Goal: Transaction & Acquisition: Purchase product/service

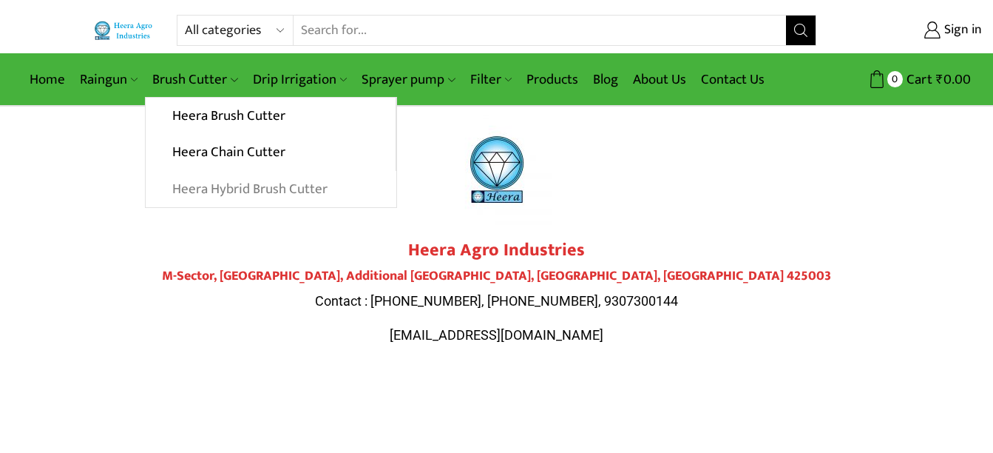
click at [231, 192] on link "Heera Hybrid Brush Cutter" at bounding box center [271, 189] width 250 height 37
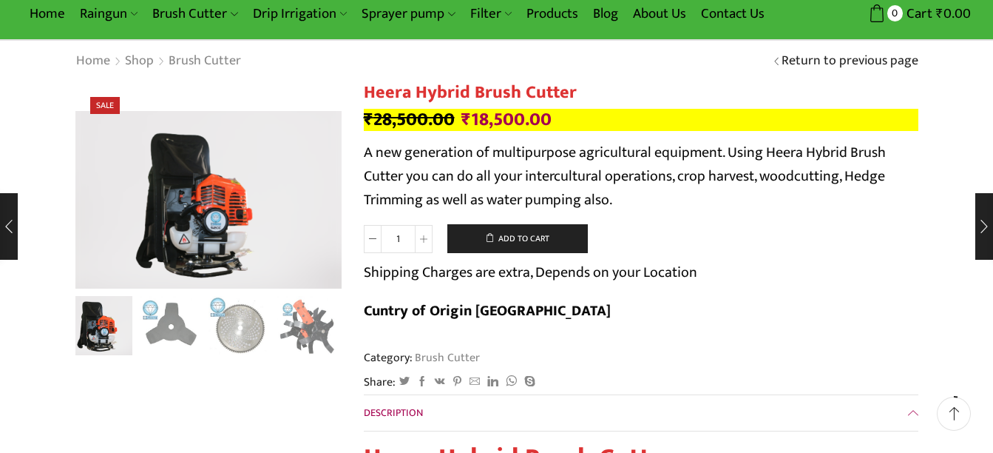
scroll to position [44, 0]
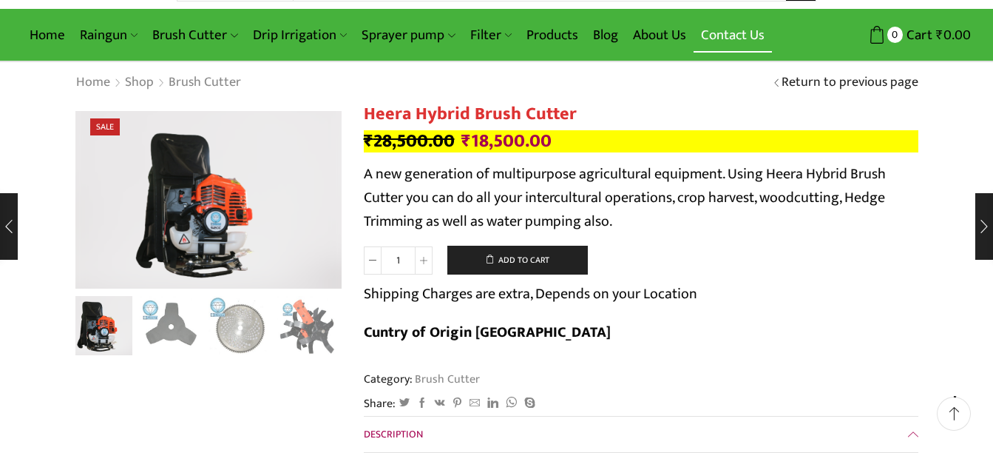
click at [734, 36] on link "Contact Us" at bounding box center [733, 35] width 78 height 35
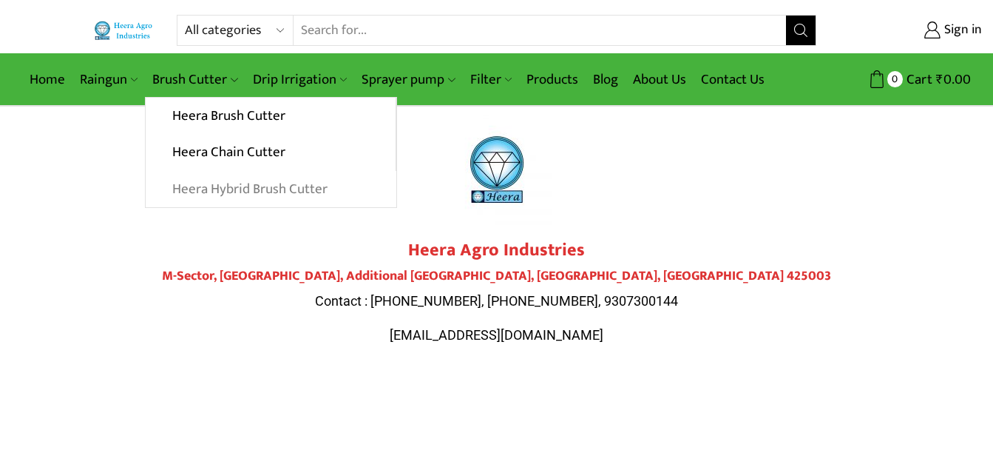
click at [217, 189] on link "Heera Hybrid Brush Cutter" at bounding box center [271, 189] width 250 height 37
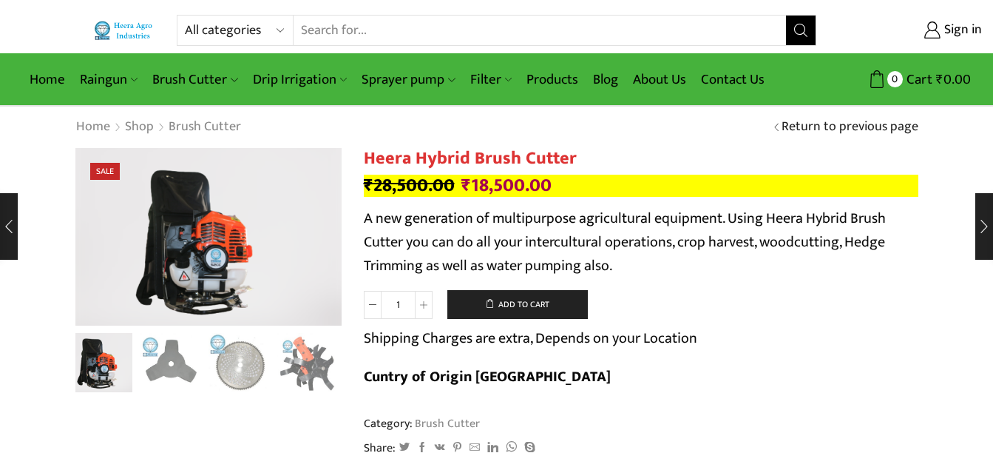
scroll to position [30, 0]
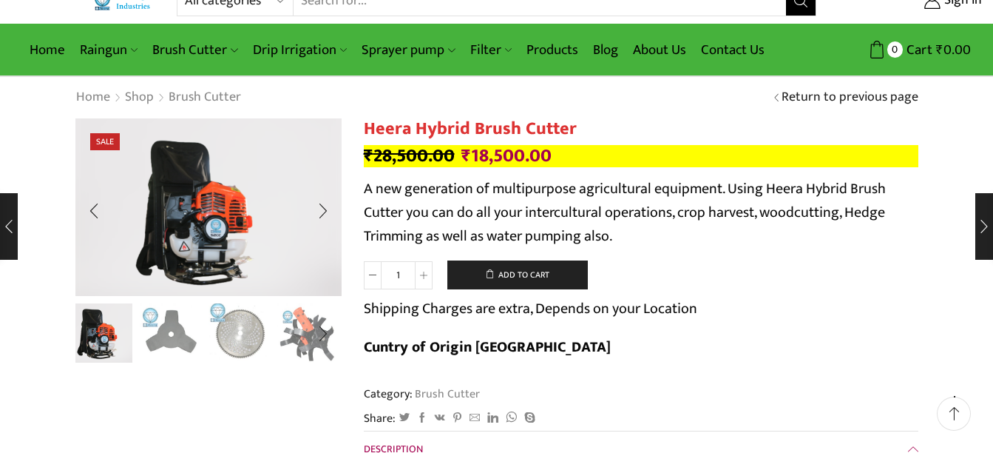
click at [238, 328] on img "3 / 10" at bounding box center [239, 331] width 61 height 61
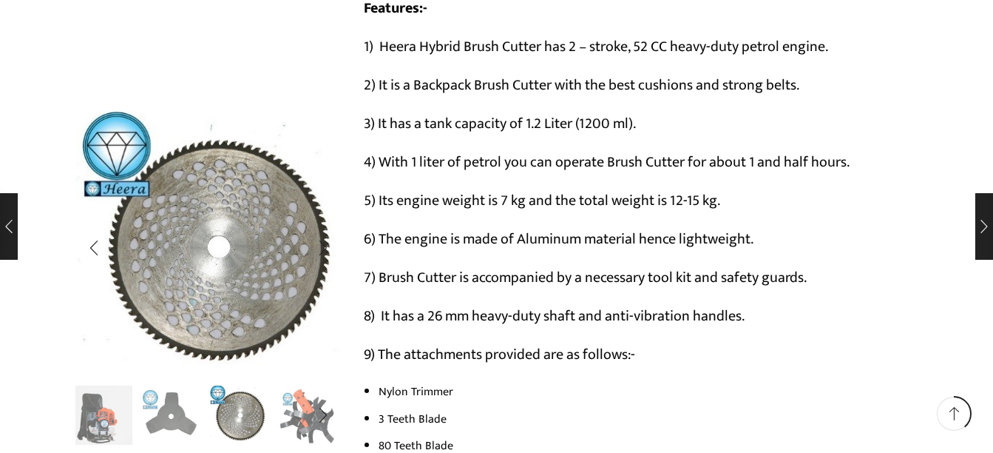
scroll to position [769, 0]
